Goal: Communication & Community: Ask a question

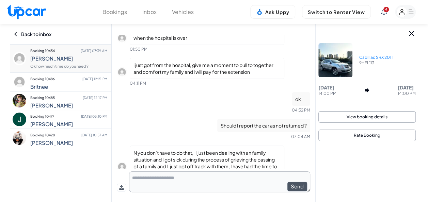
scroll to position [750, 0]
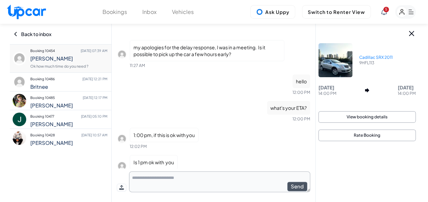
scroll to position [750, 0]
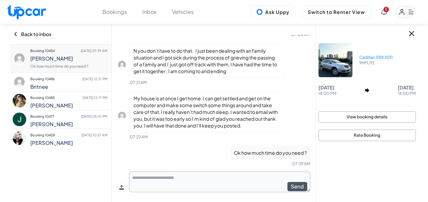
click at [217, 183] on textarea at bounding box center [219, 182] width 181 height 21
type textarea "**********"
click at [296, 189] on button "Send" at bounding box center [298, 187] width 20 height 10
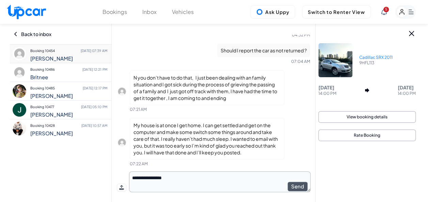
scroll to position [776, 0]
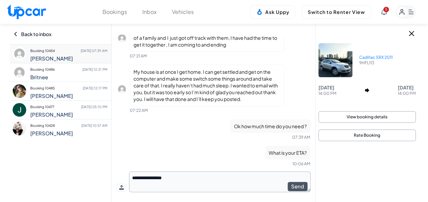
click at [384, 11] on icon at bounding box center [384, 12] width 6 height 6
click at [390, 12] on div at bounding box center [214, 101] width 428 height 202
